Goal: Manage account settings

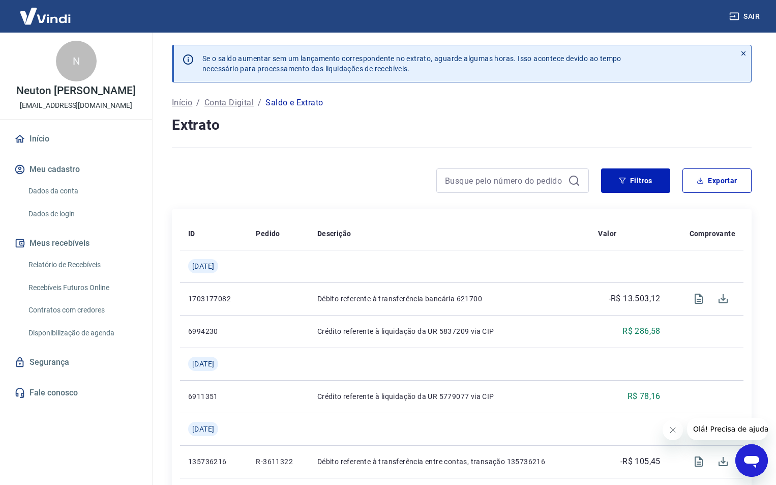
click at [47, 192] on link "Dados da conta" at bounding box center [81, 191] width 115 height 21
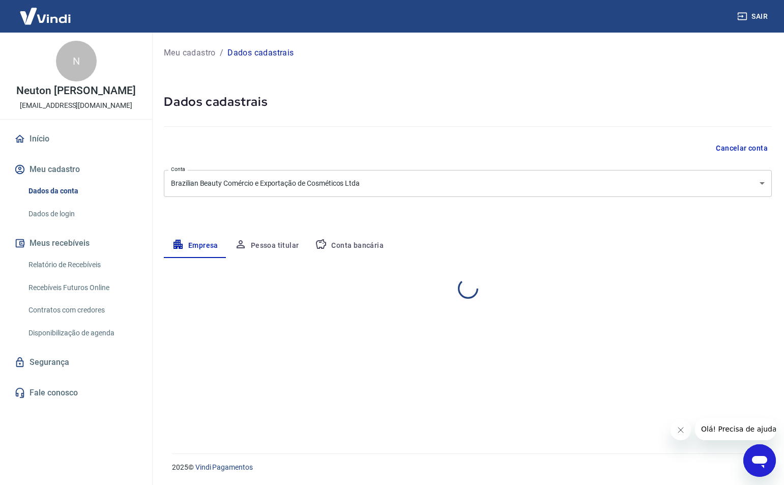
select select "SP"
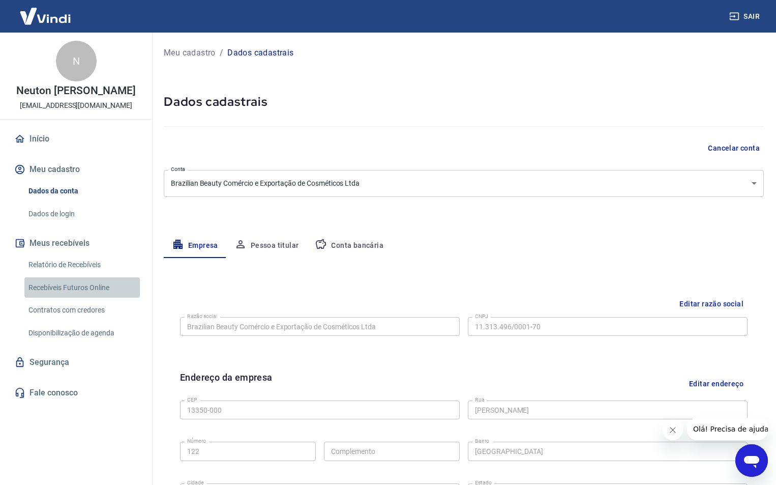
click at [80, 291] on link "Recebíveis Futuros Online" at bounding box center [81, 287] width 115 height 21
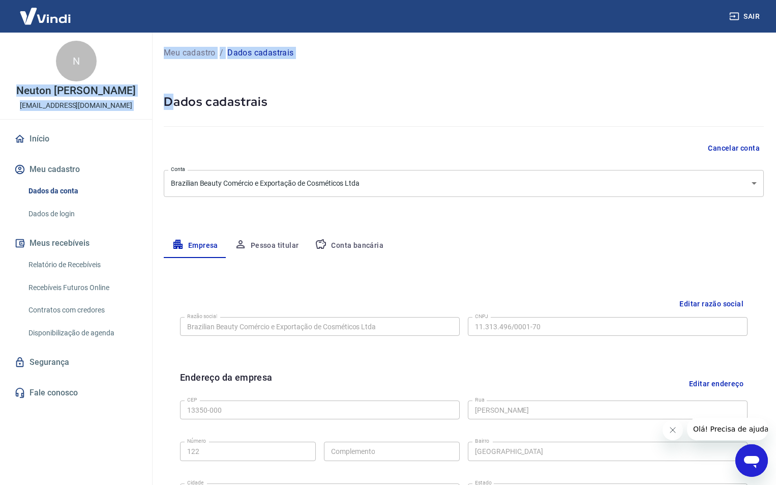
drag, startPoint x: 22, startPoint y: 88, endPoint x: 172, endPoint y: 103, distance: 150.7
click at [172, 103] on div "Sair N Neuton [PERSON_NAME] [EMAIL_ADDRESS][DOMAIN_NAME] Início Meu cadastro Da…" at bounding box center [388, 242] width 776 height 485
